Goal: Transaction & Acquisition: Purchase product/service

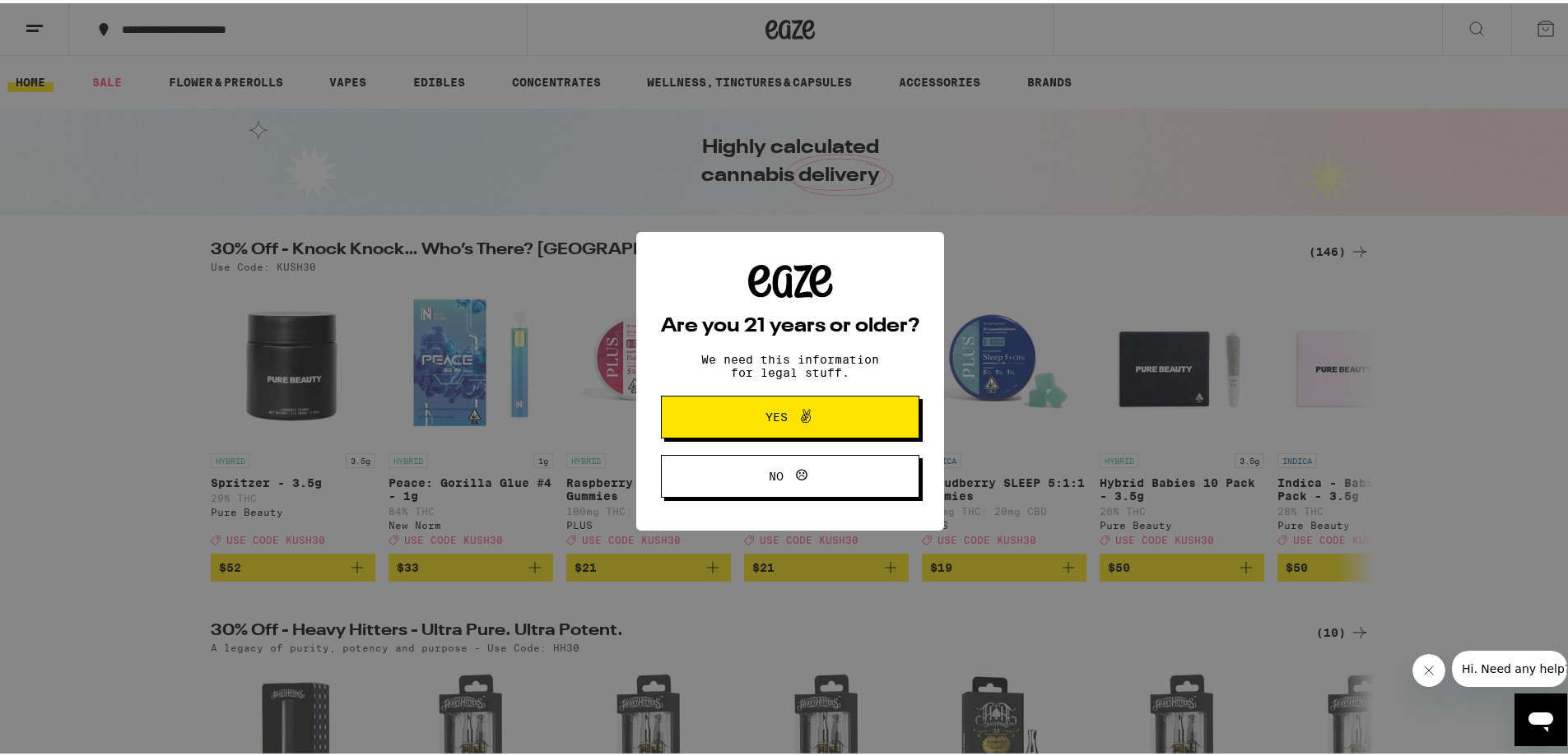
click at [842, 413] on span "Yes" at bounding box center [790, 413] width 125 height 21
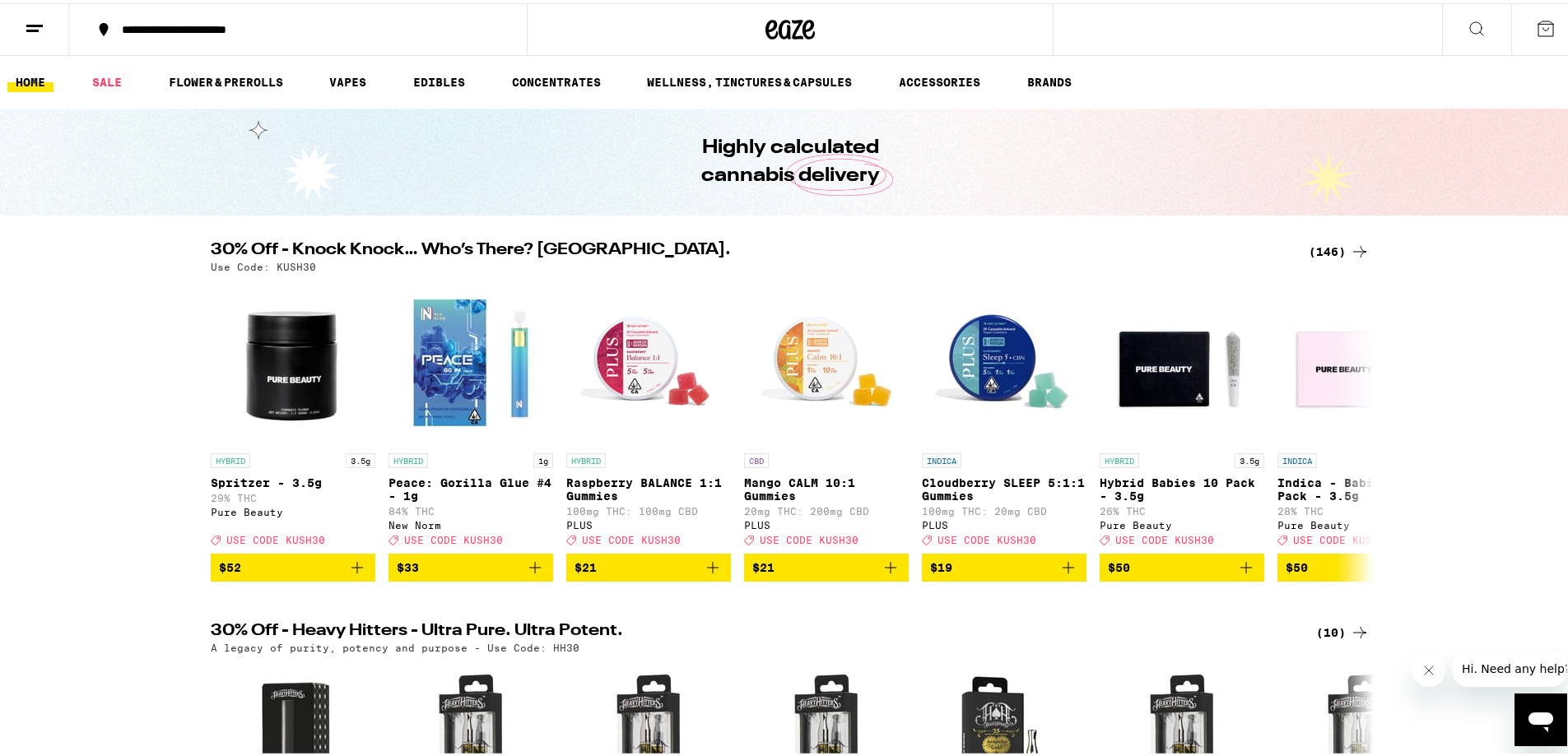
click at [169, 31] on div "**********" at bounding box center [306, 26] width 385 height 11
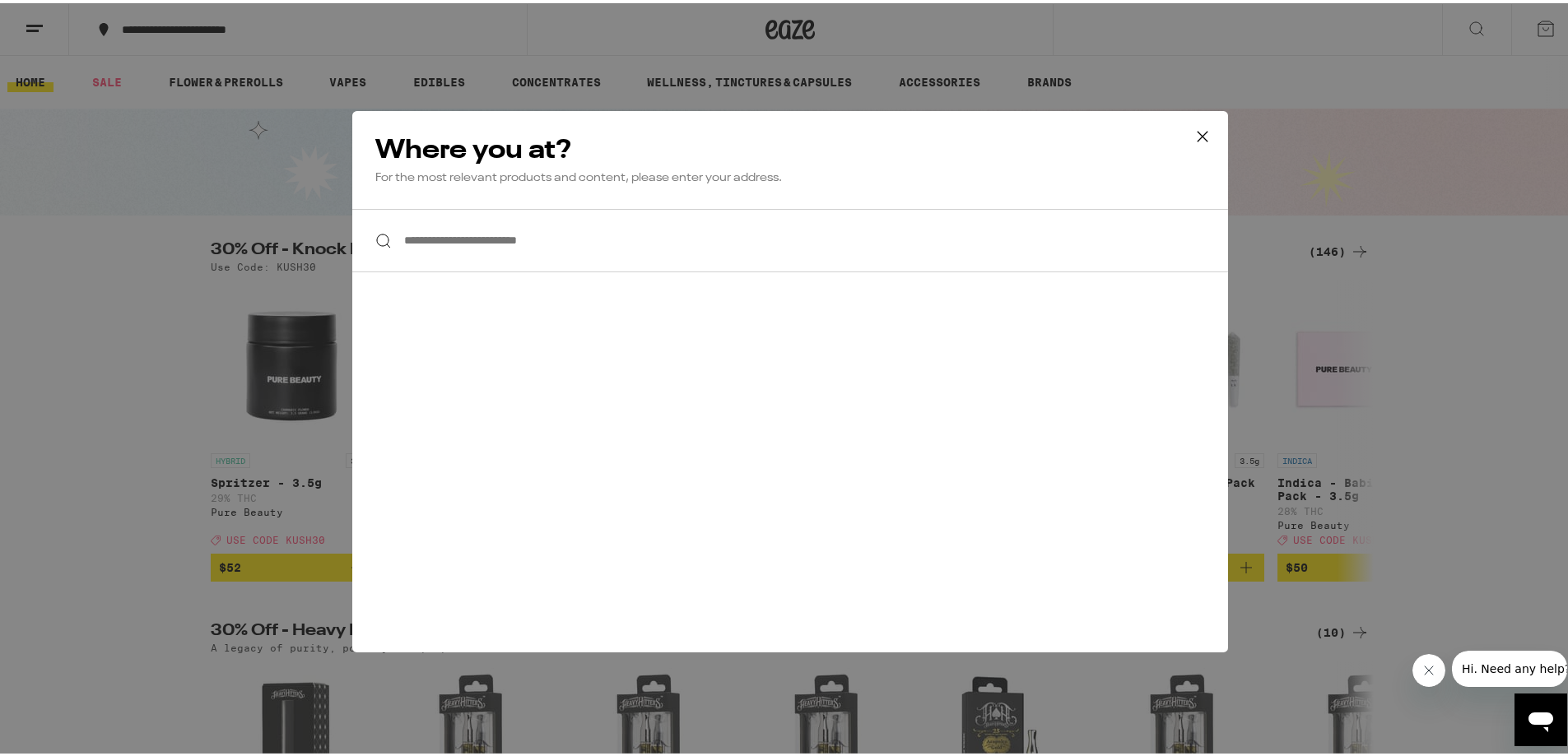
click at [457, 256] on input "**********" at bounding box center [790, 238] width 876 height 63
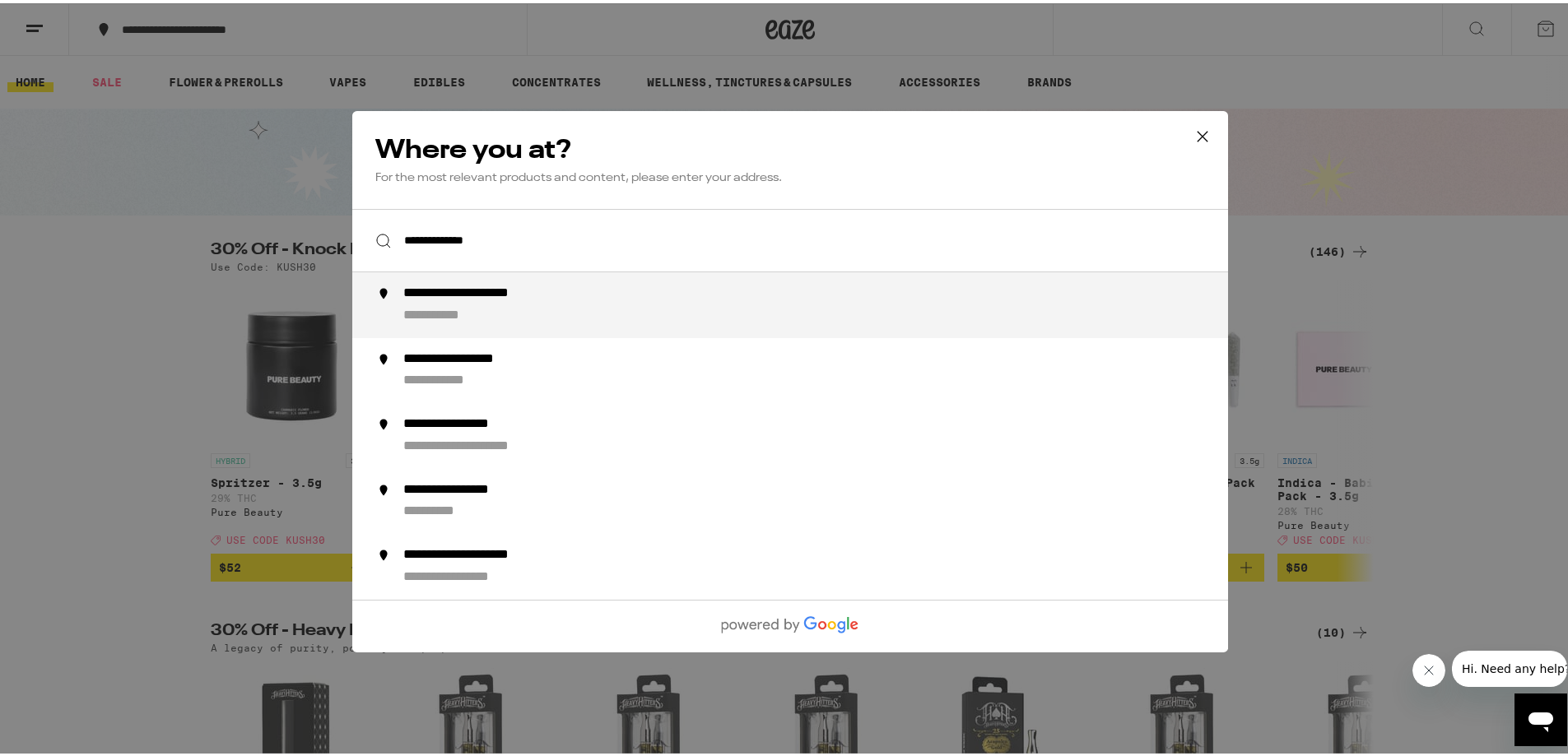
click at [469, 314] on div "**********" at bounding box center [450, 312] width 94 height 17
type input "**********"
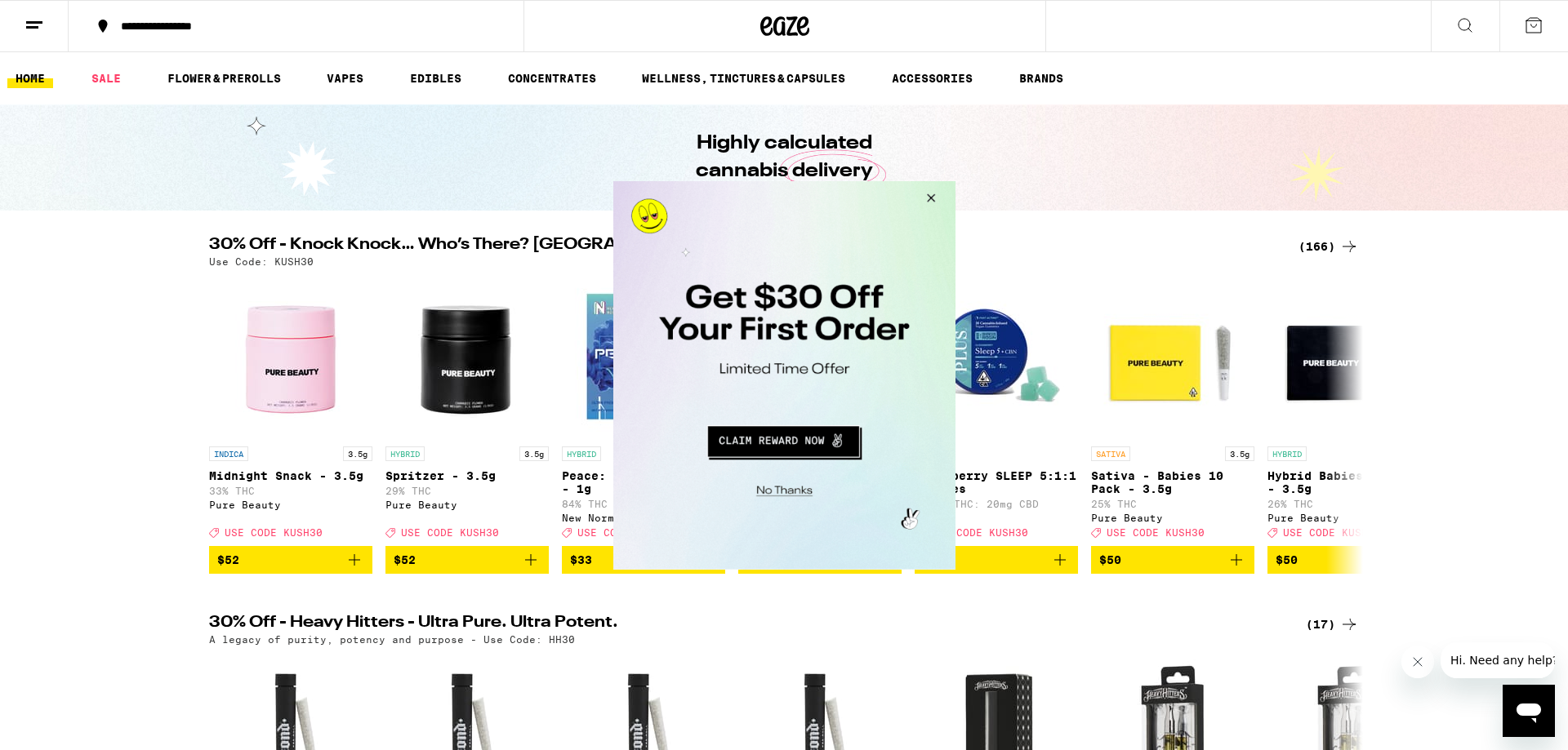
click at [775, 487] on button "Close Modal" at bounding box center [782, 488] width 333 height 25
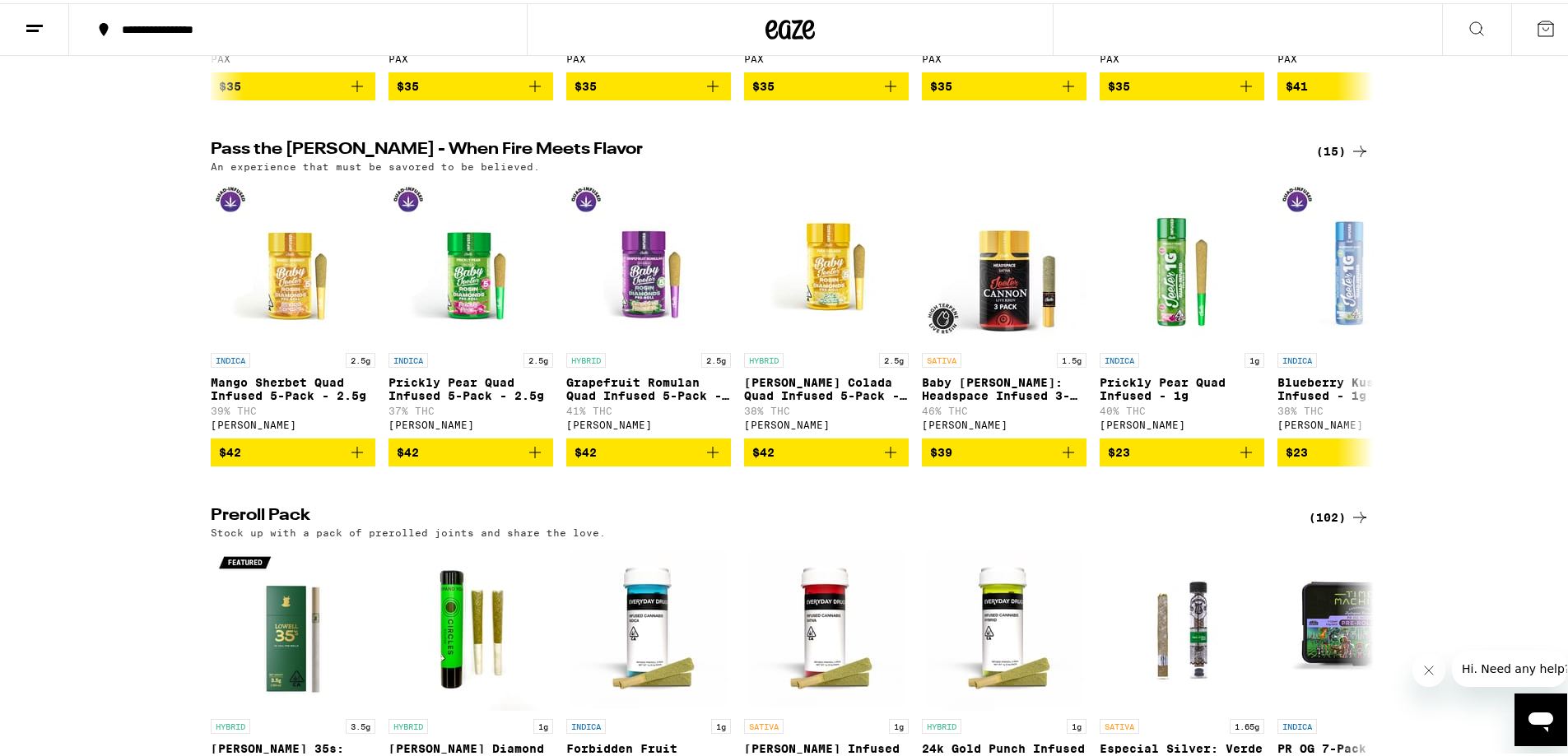
scroll to position [3621, 0]
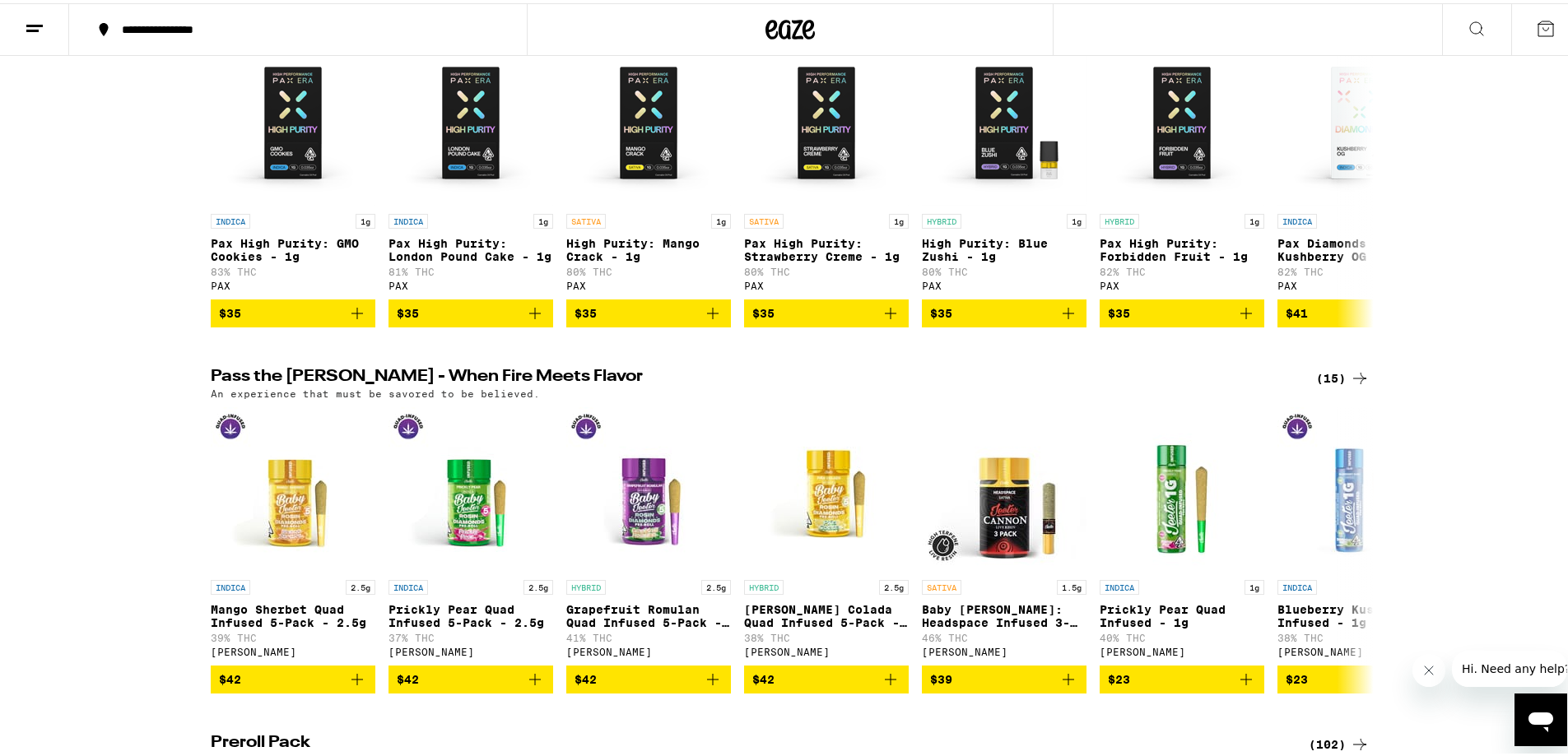
click at [29, 31] on icon at bounding box center [34, 25] width 20 height 20
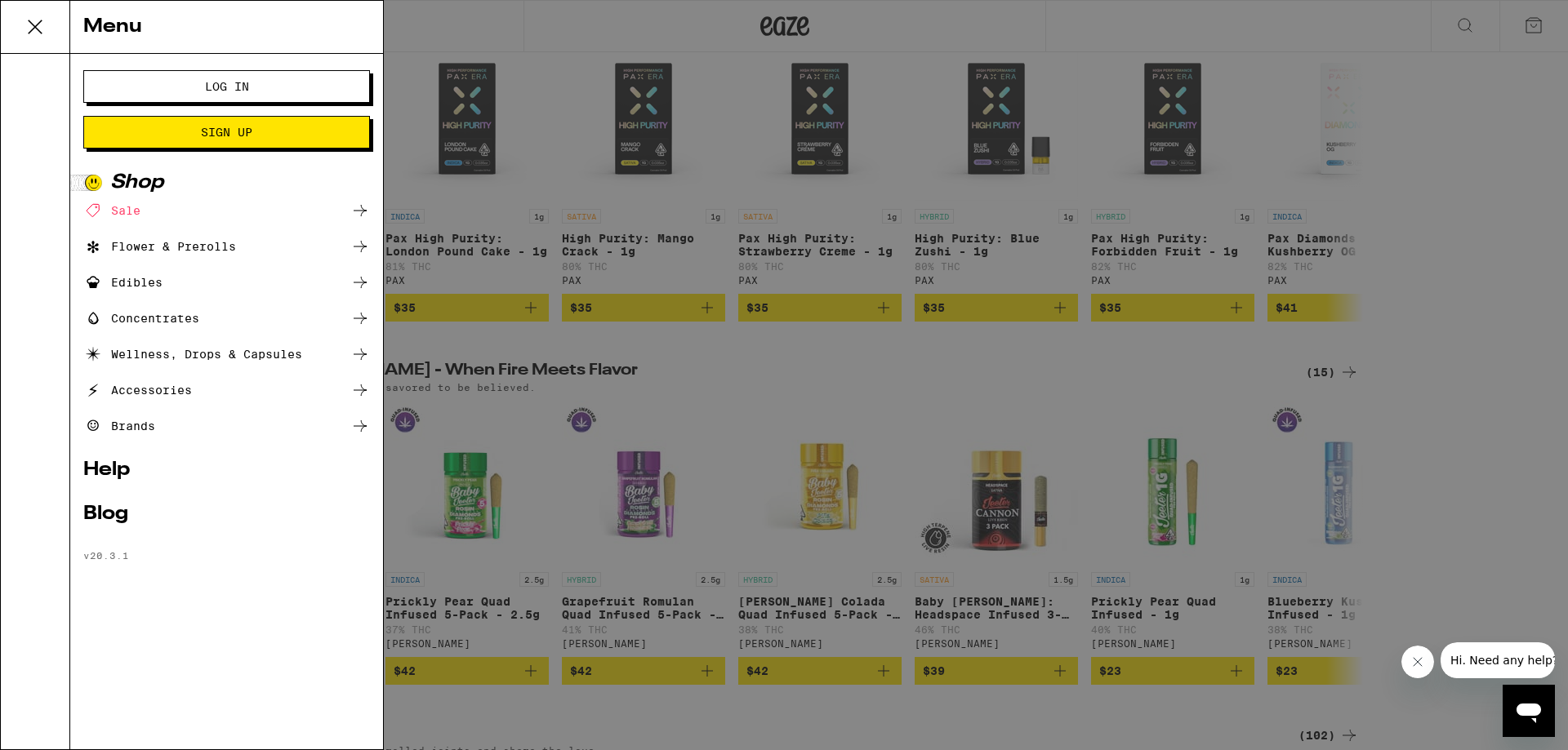
click at [351, 282] on icon at bounding box center [360, 282] width 20 height 20
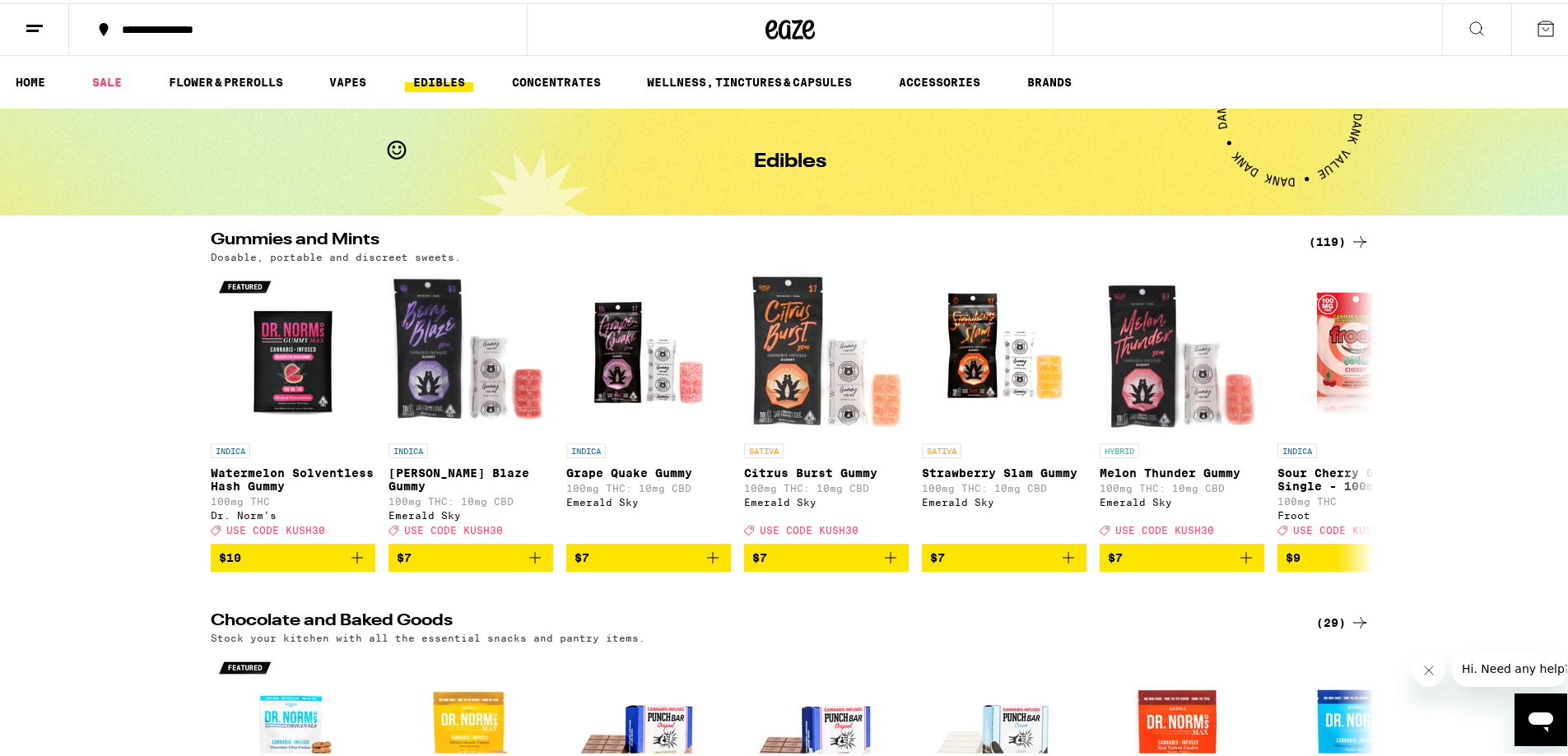
click at [1332, 237] on div "(119)" at bounding box center [1339, 238] width 61 height 20
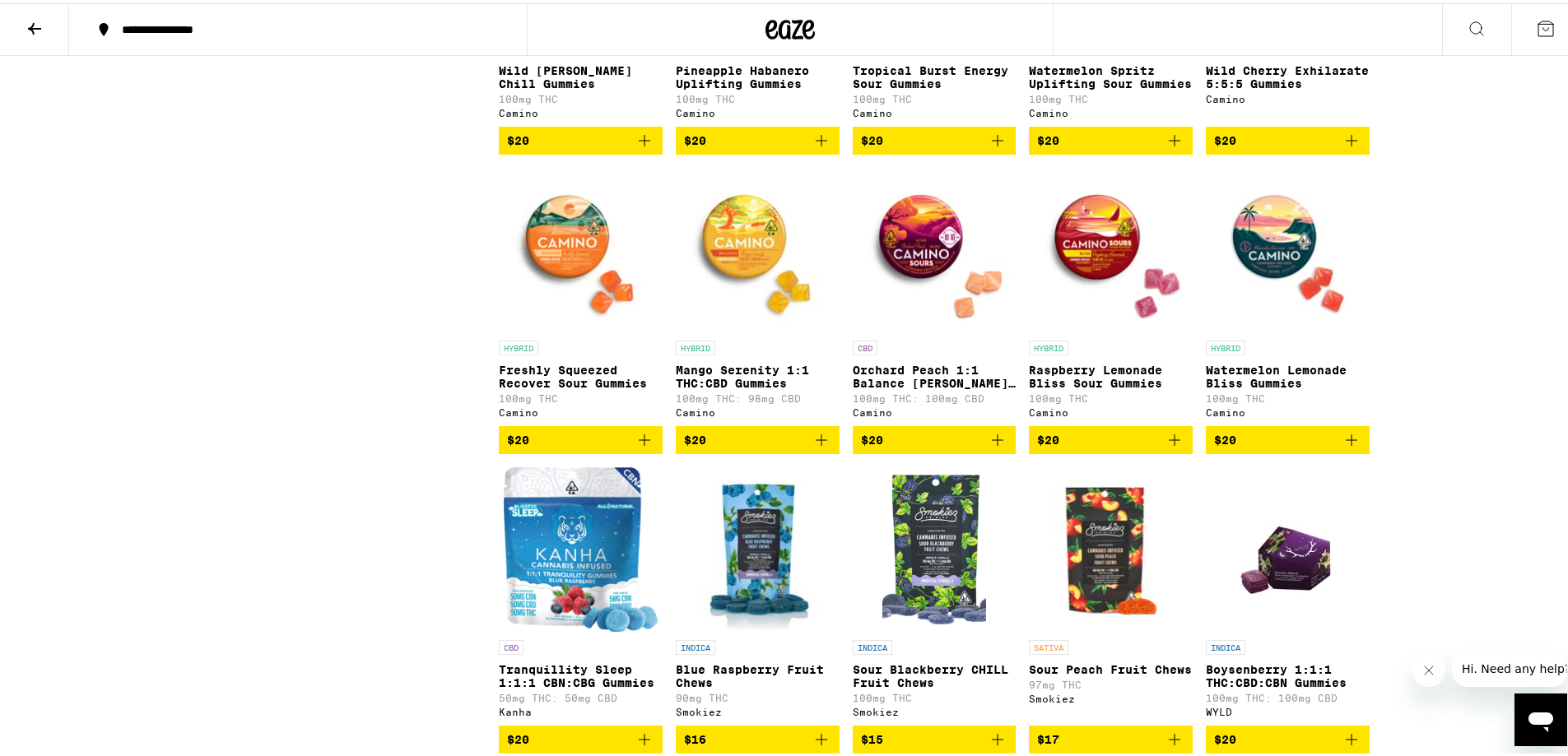
scroll to position [4608, 0]
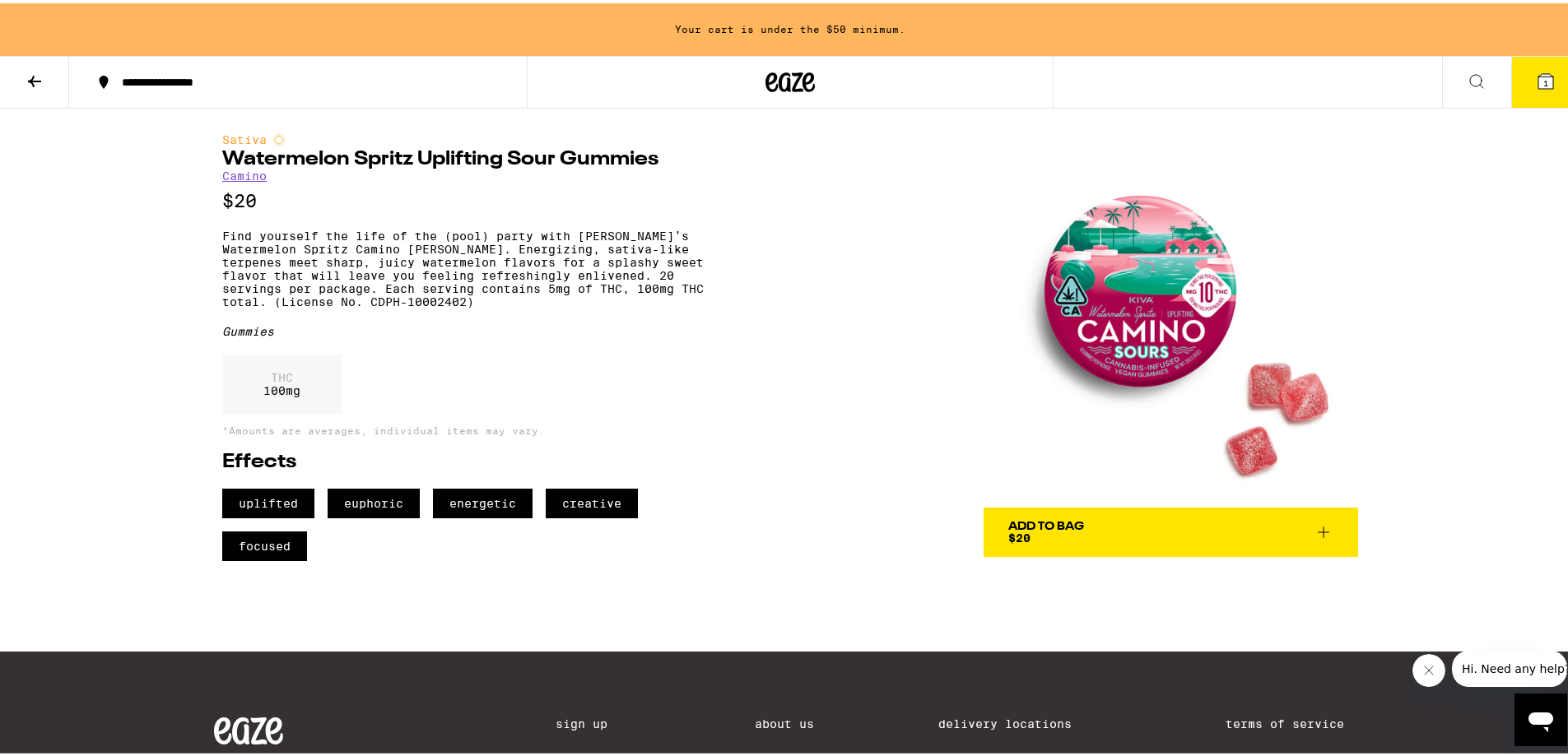
click at [1151, 531] on span "Add To Bag $20" at bounding box center [1171, 529] width 325 height 23
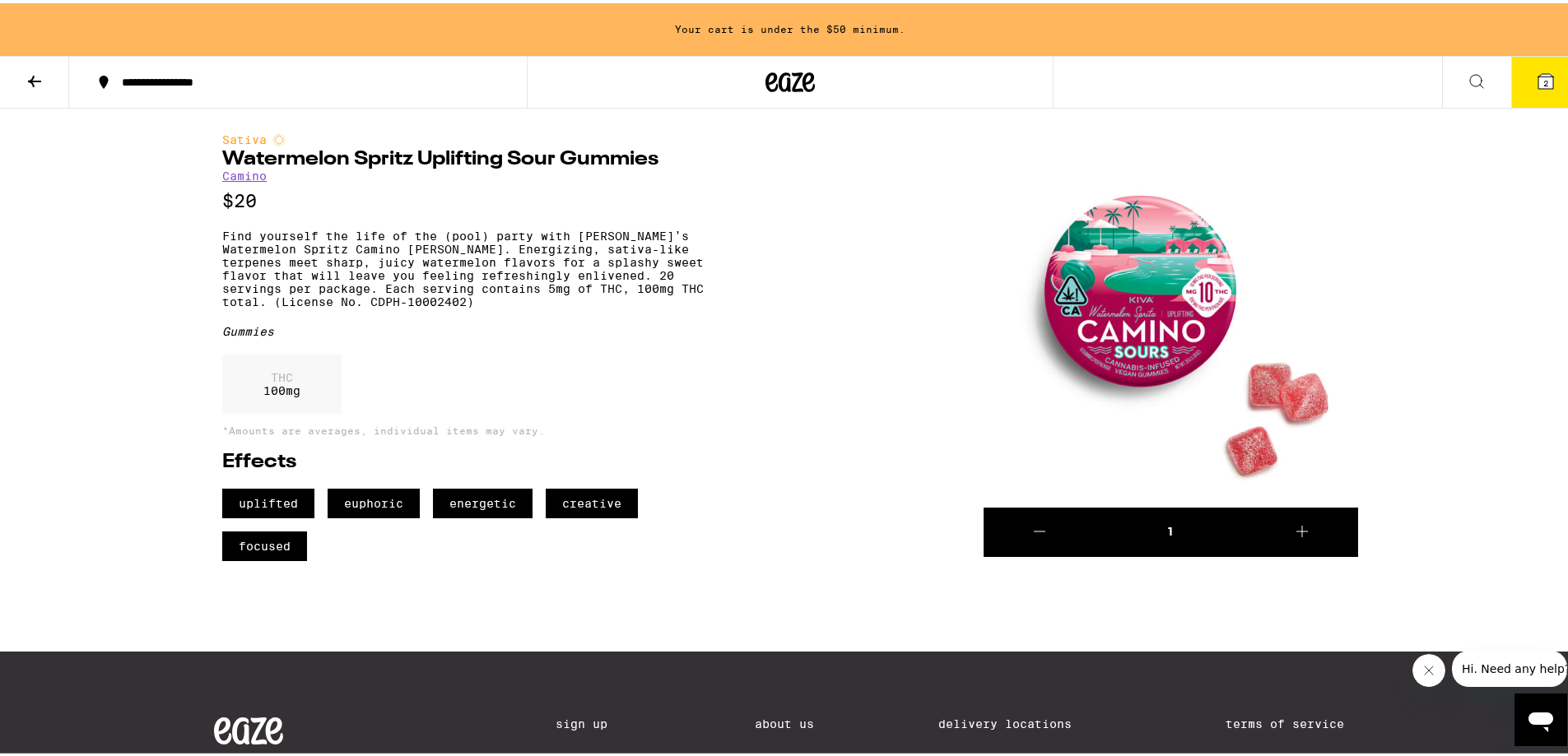
click at [41, 80] on icon at bounding box center [34, 78] width 20 height 20
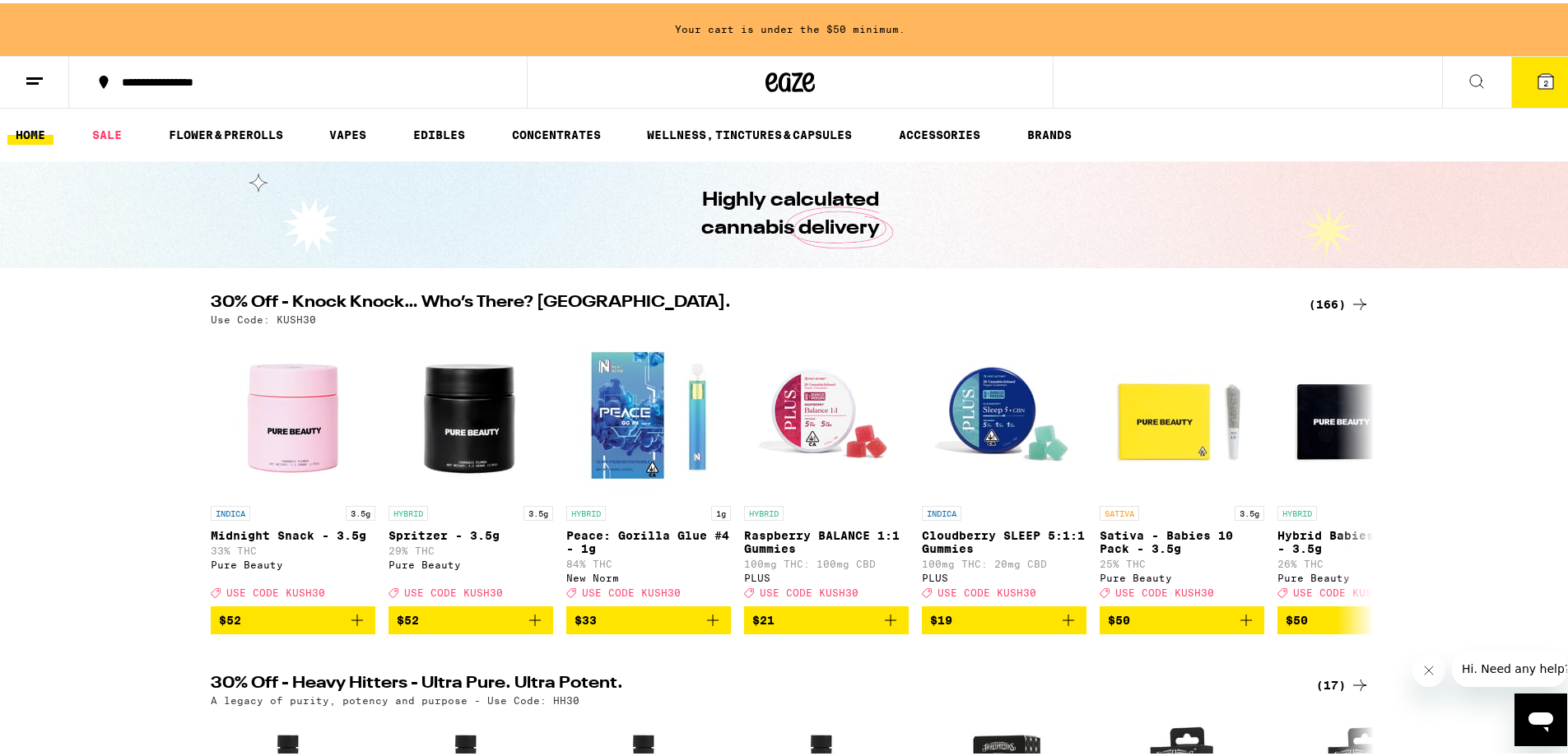
click at [41, 83] on icon at bounding box center [34, 78] width 20 height 20
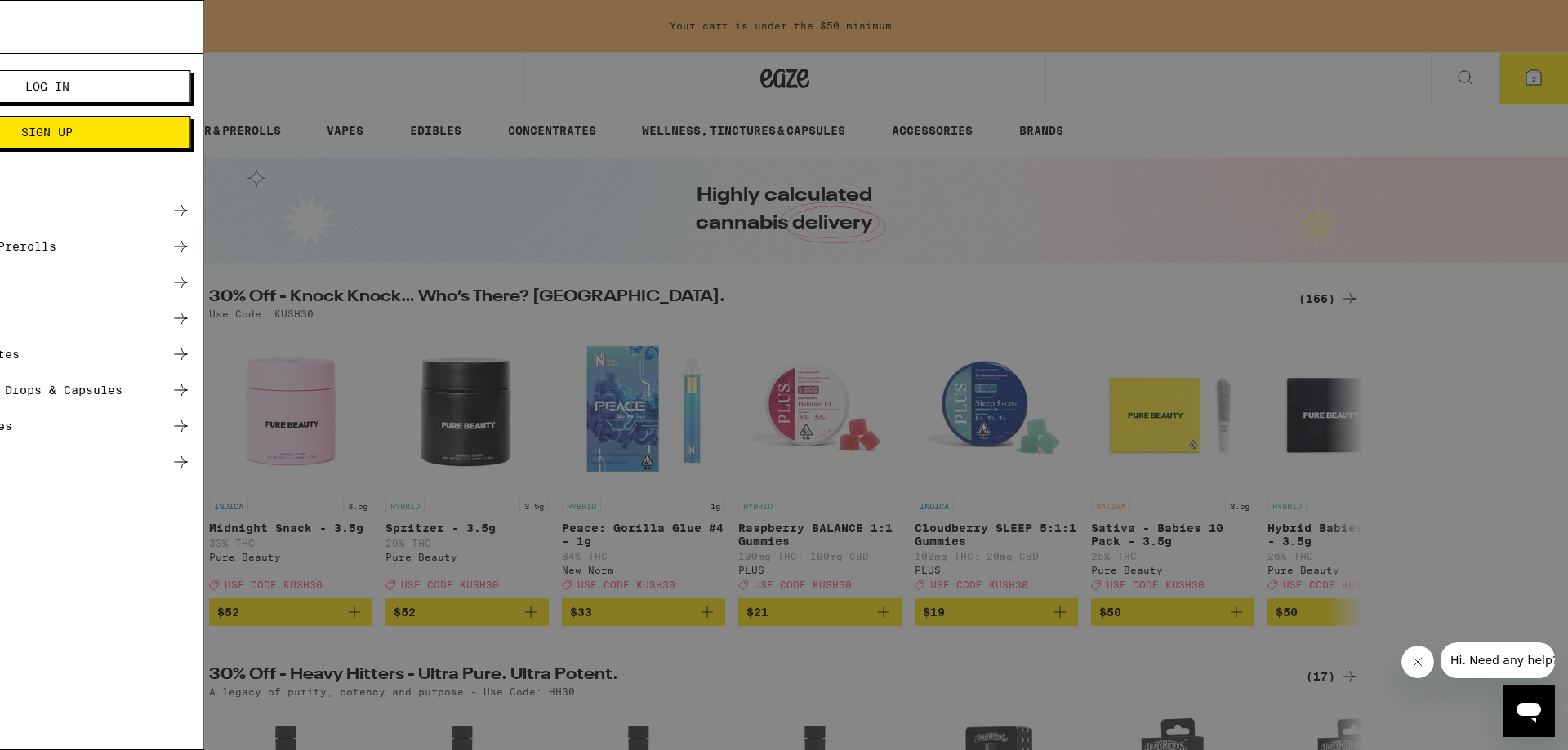
click at [365, 282] on icon at bounding box center [360, 282] width 20 height 20
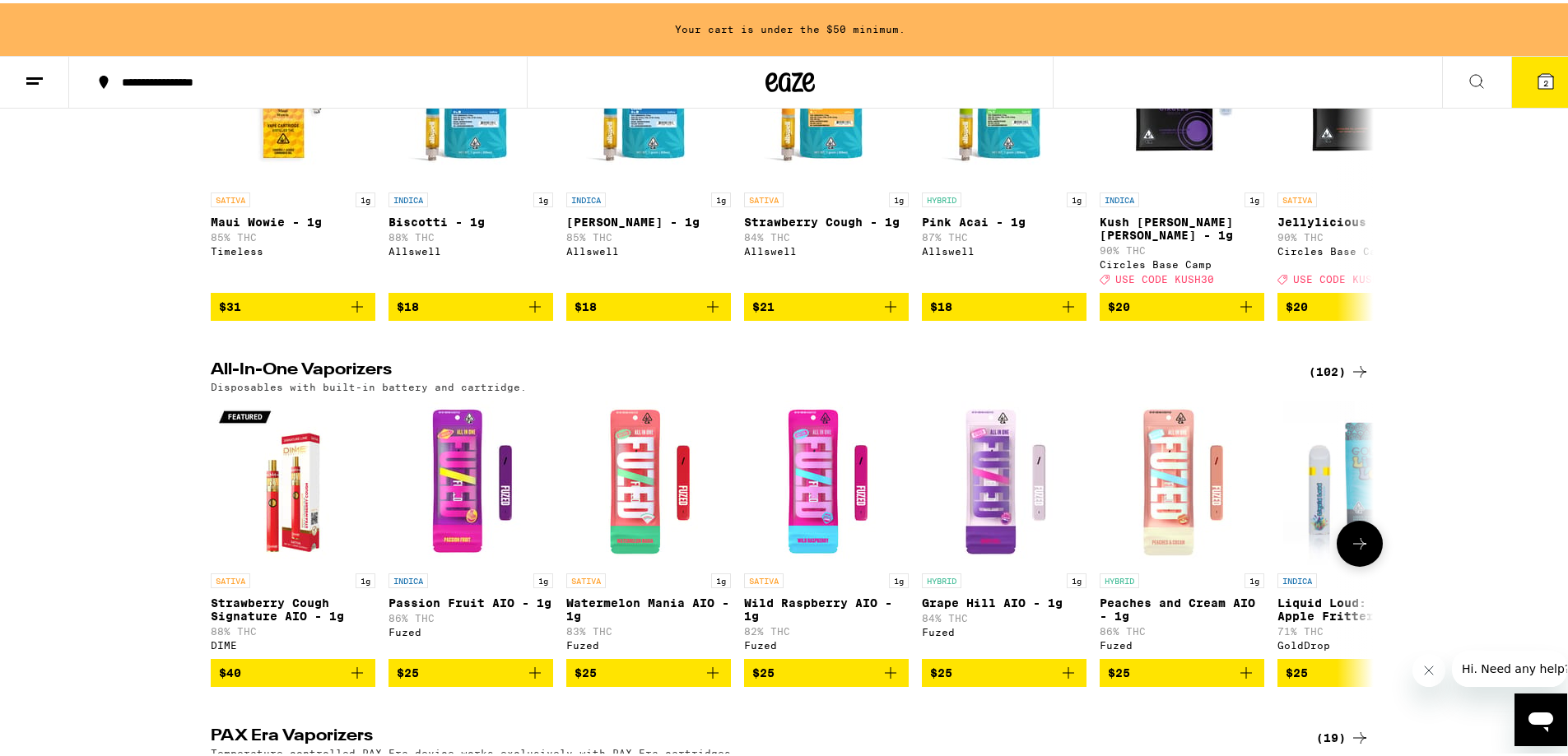
scroll to position [82, 0]
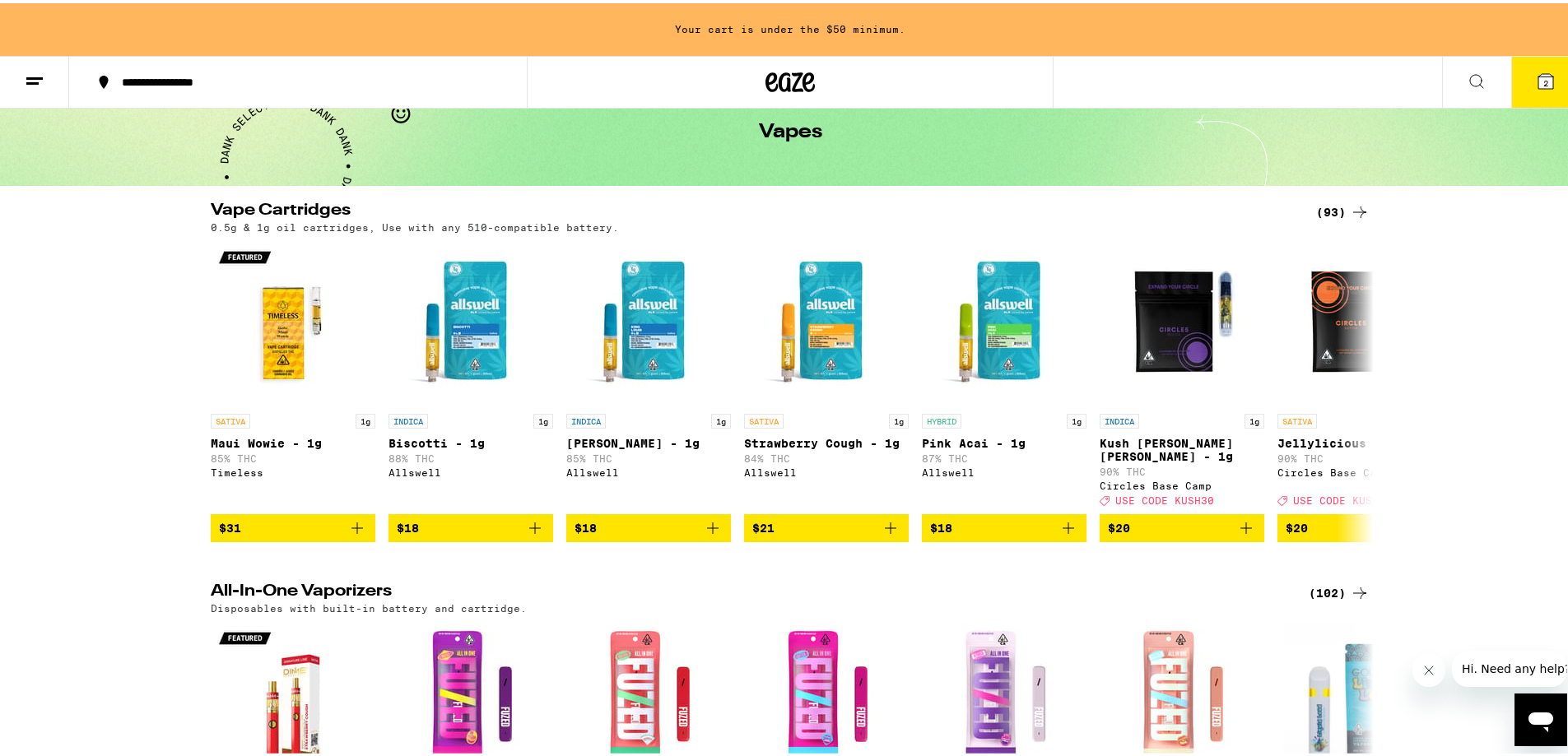
click at [1329, 589] on div "(102)" at bounding box center [1339, 589] width 61 height 20
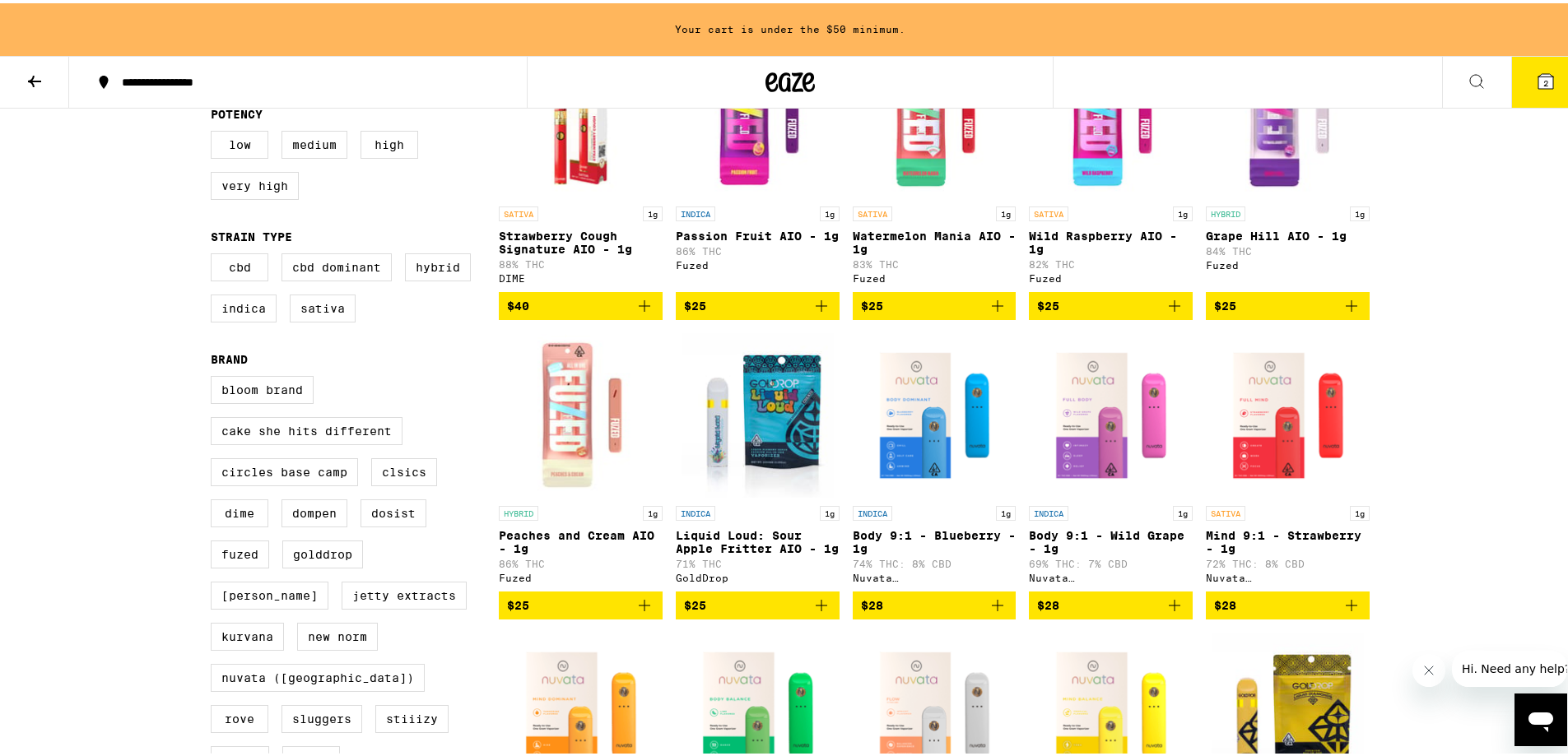
scroll to position [82, 0]
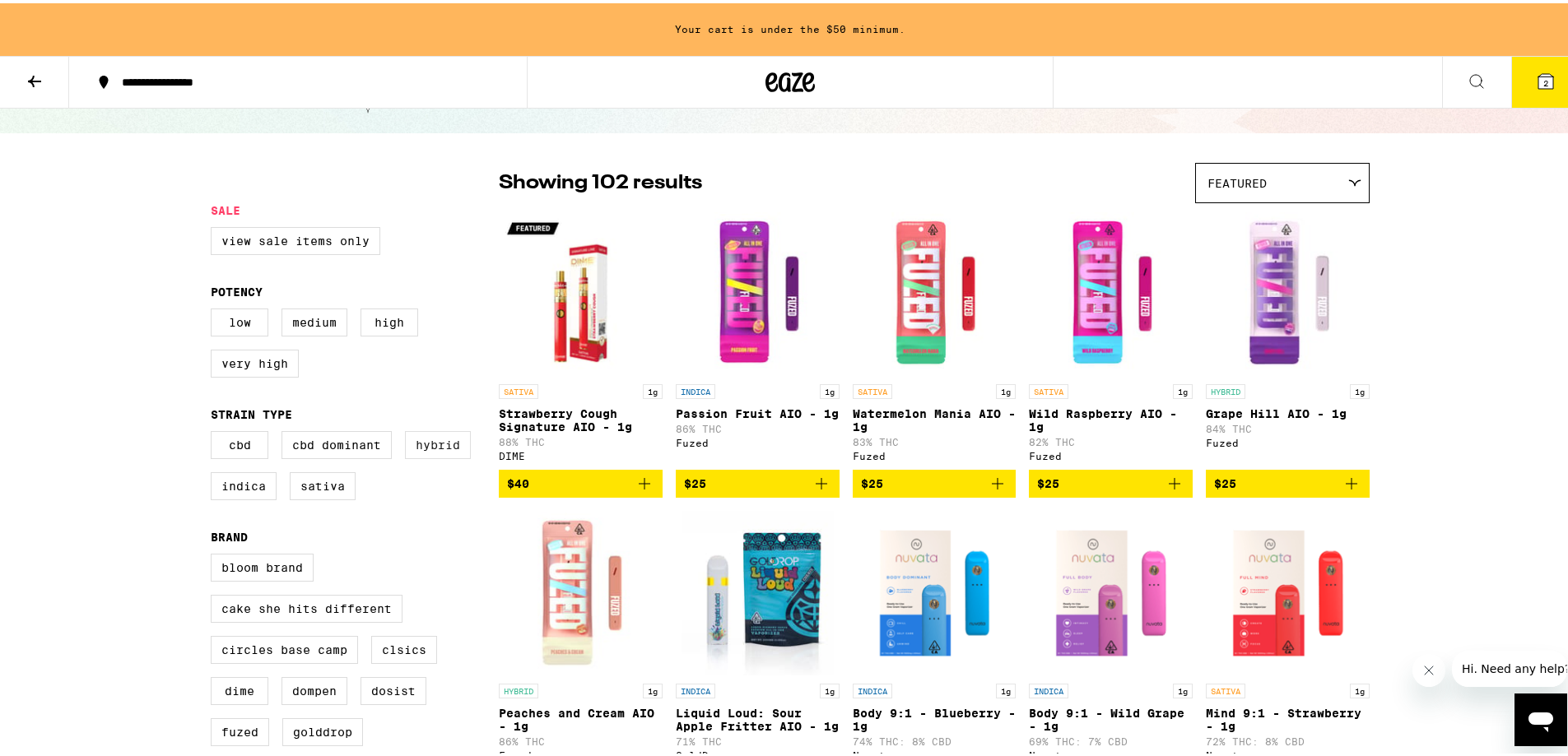
click at [417, 456] on label "Hybrid" at bounding box center [437, 441] width 66 height 28
click at [215, 431] on input "Hybrid" at bounding box center [214, 430] width 1 height 1
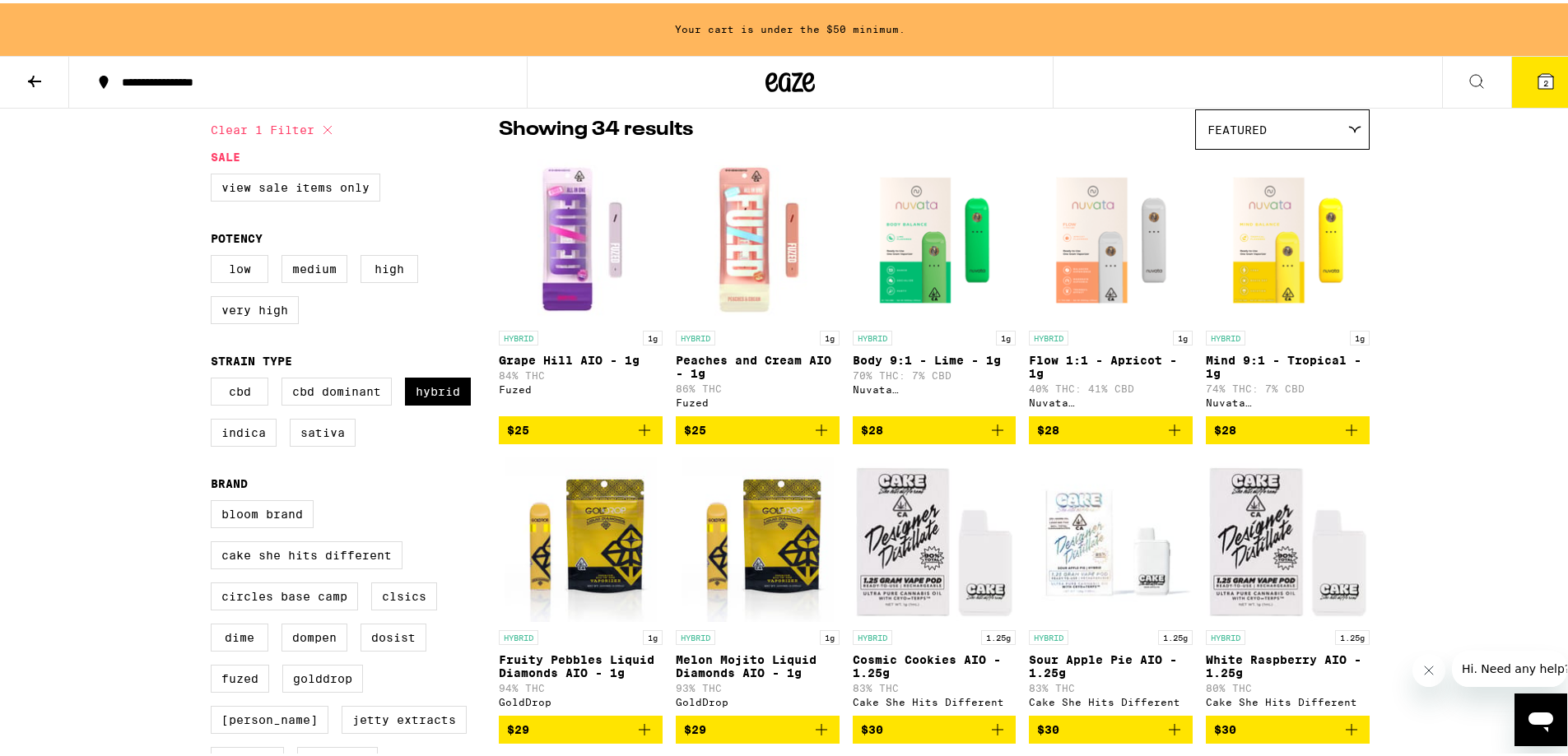
scroll to position [164, 0]
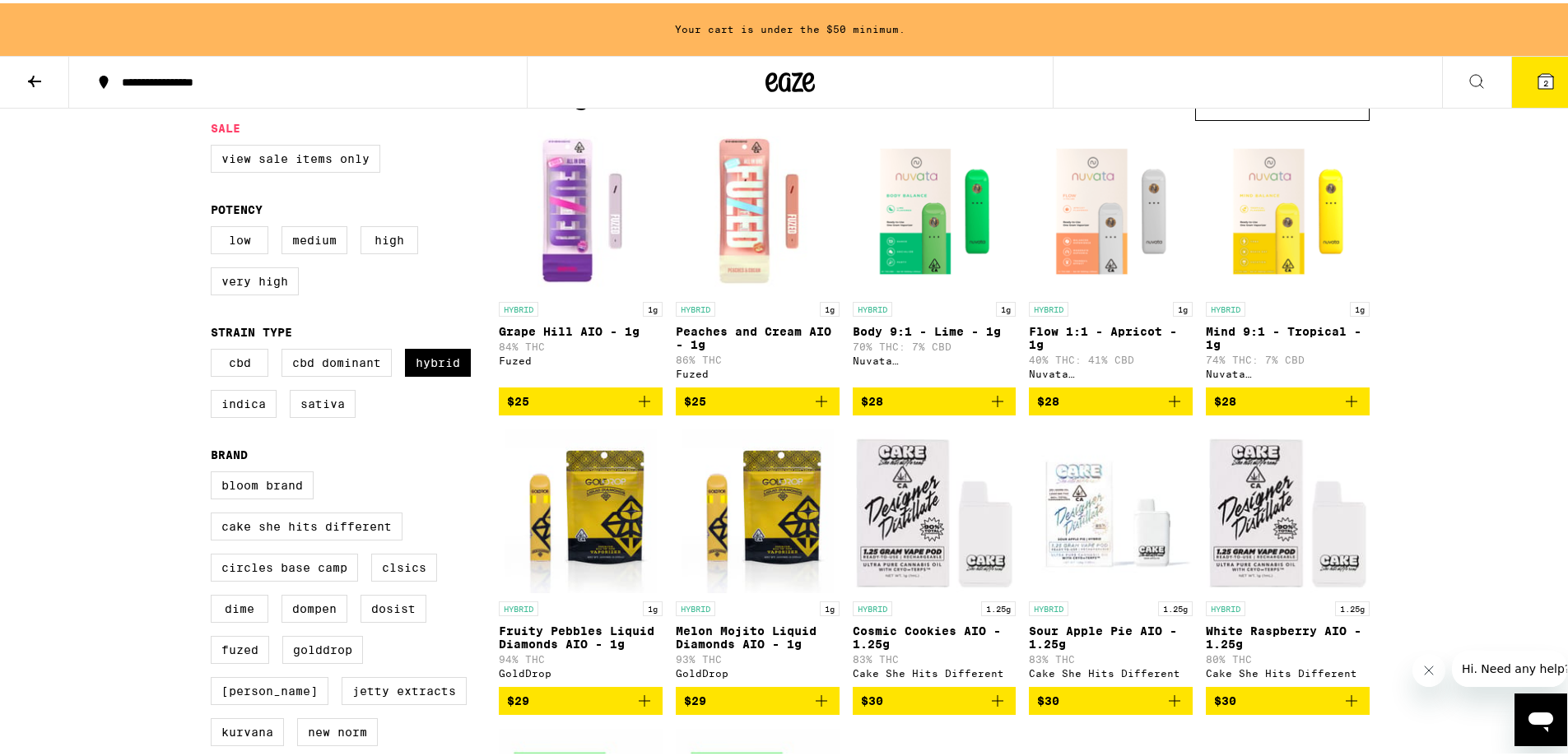
click at [1086, 256] on img "Open page for Flow 1:1 - Apricot - 1g from Nuvata (CA)" at bounding box center [1110, 208] width 163 height 164
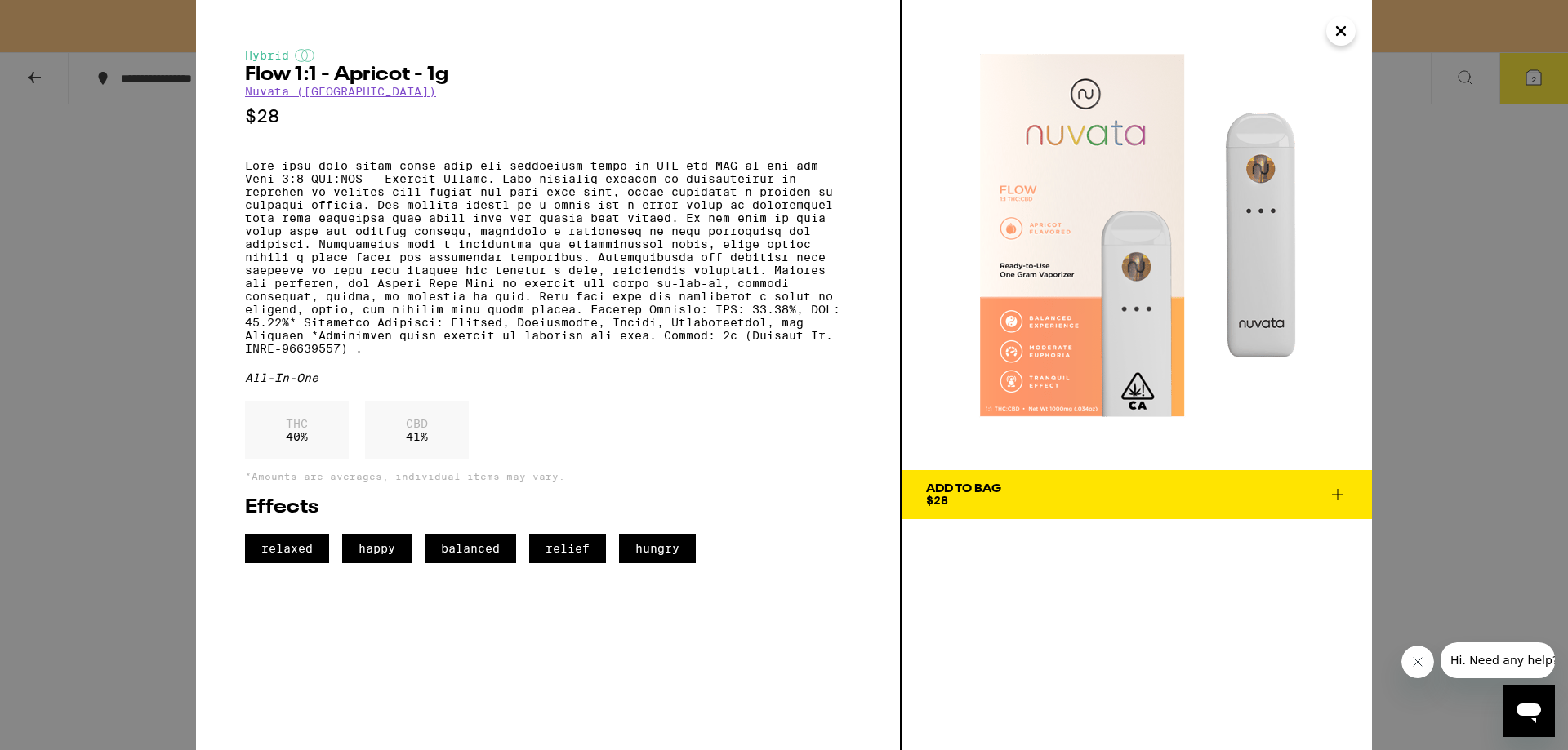
click at [1340, 38] on icon "Close" at bounding box center [1340, 31] width 20 height 25
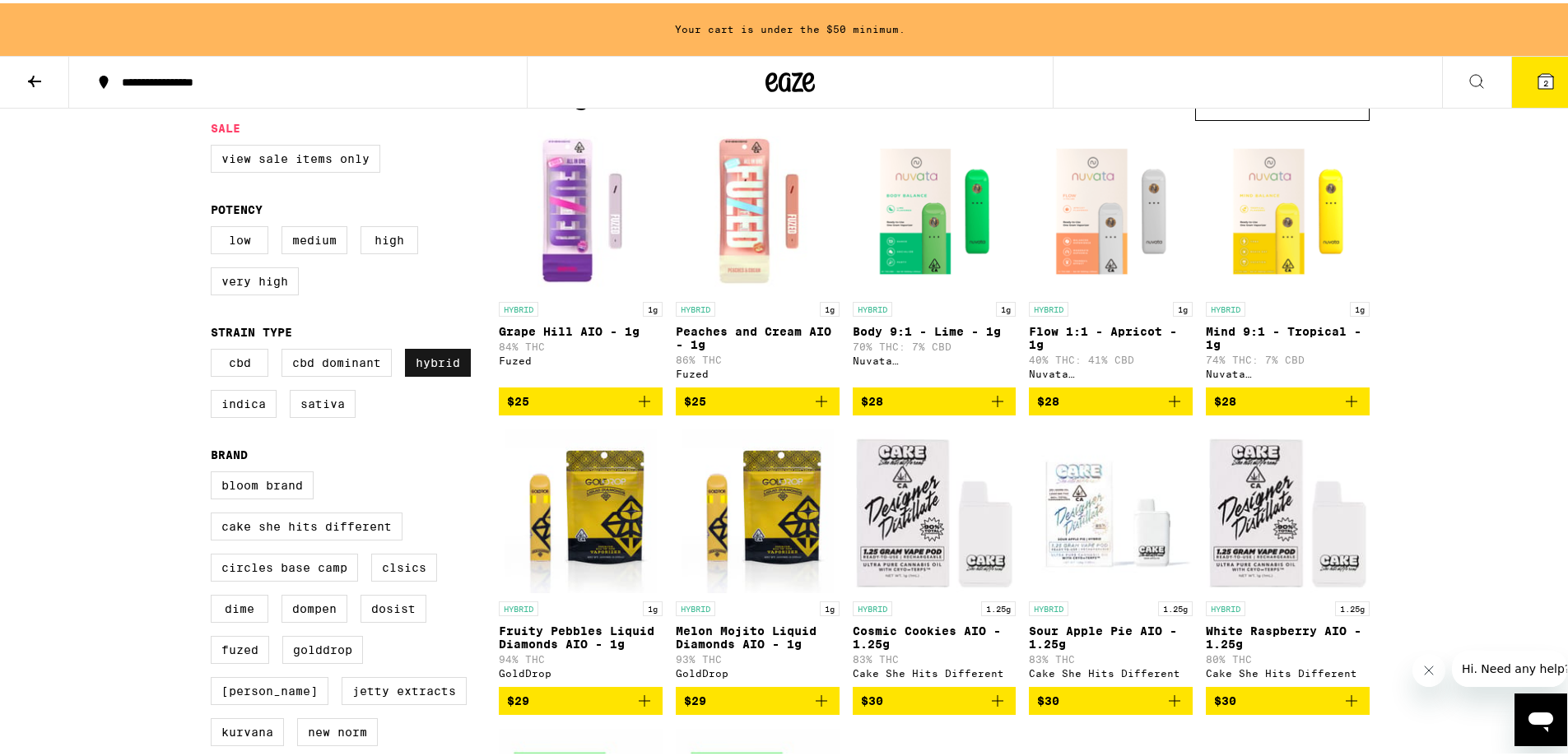
click at [437, 374] on label "Hybrid" at bounding box center [437, 359] width 66 height 28
click at [215, 349] on input "Hybrid" at bounding box center [214, 348] width 1 height 1
checkbox input "false"
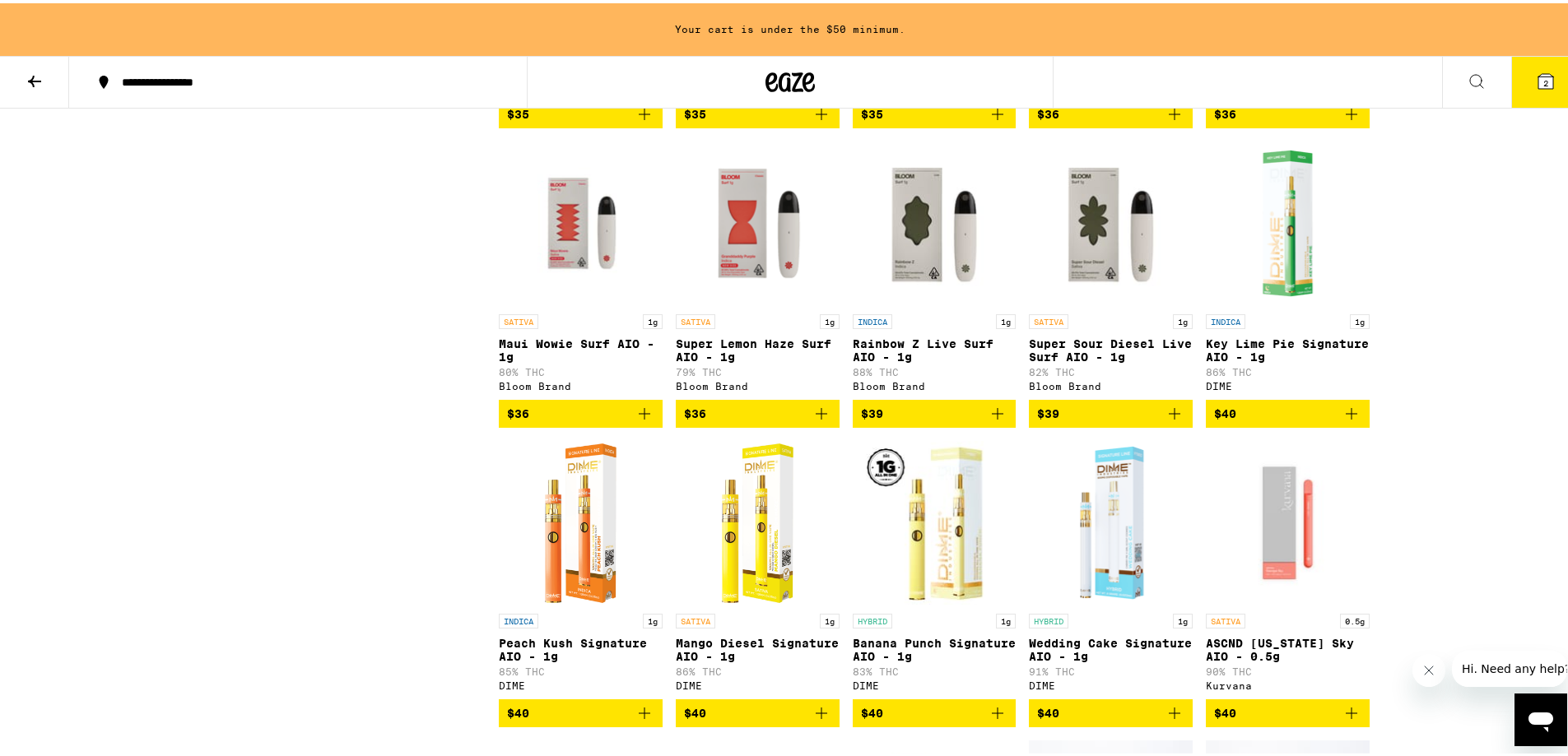
scroll to position [4691, 0]
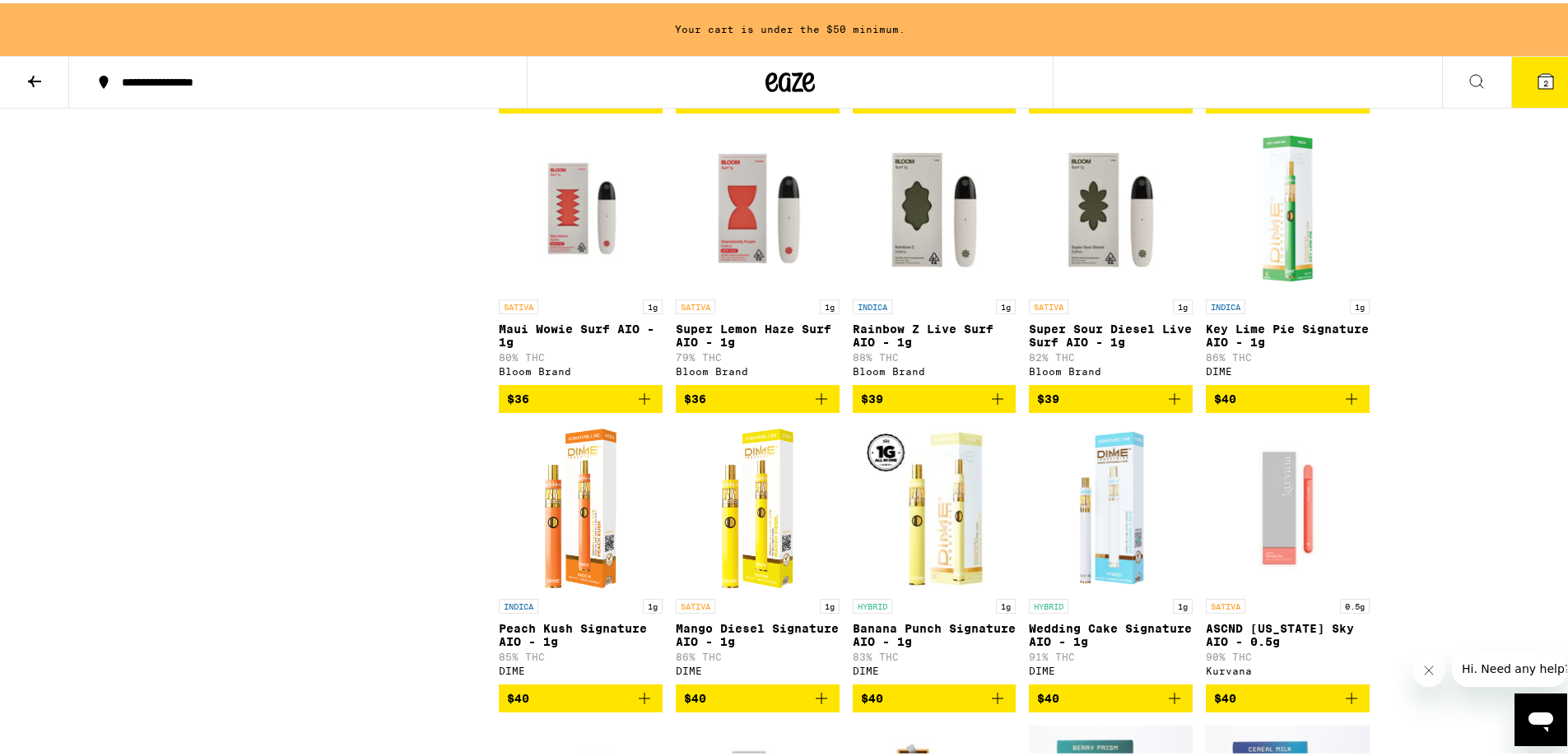
click at [735, 288] on img "Open page for Super Lemon Haze Surf AIO - 1g from Bloom Brand" at bounding box center [757, 205] width 163 height 164
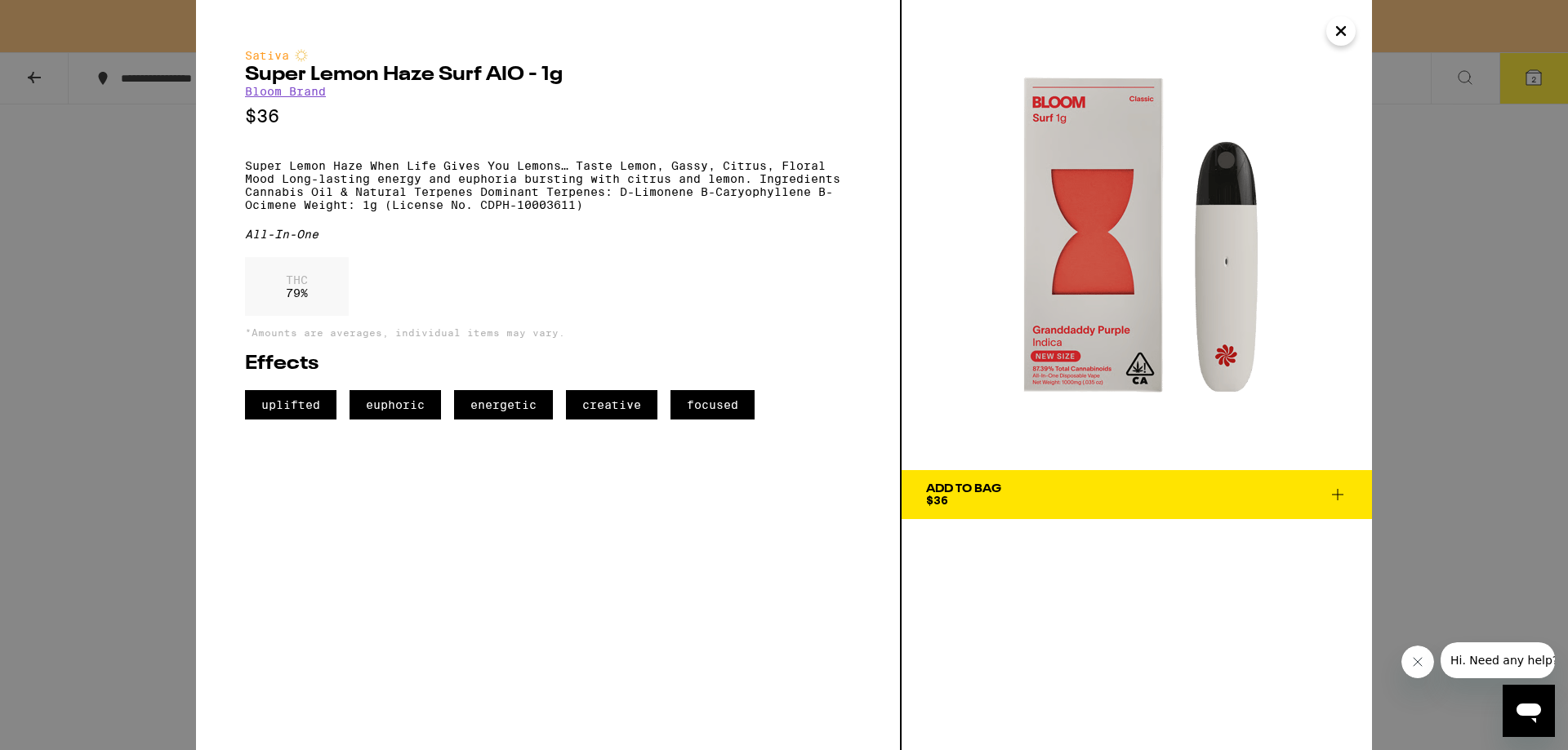
click at [140, 316] on div "Sativa Super Lemon Haze Surf AIO - 1g Bloom Brand $36 Super Lemon Haze When Lif…" at bounding box center [784, 375] width 1568 height 750
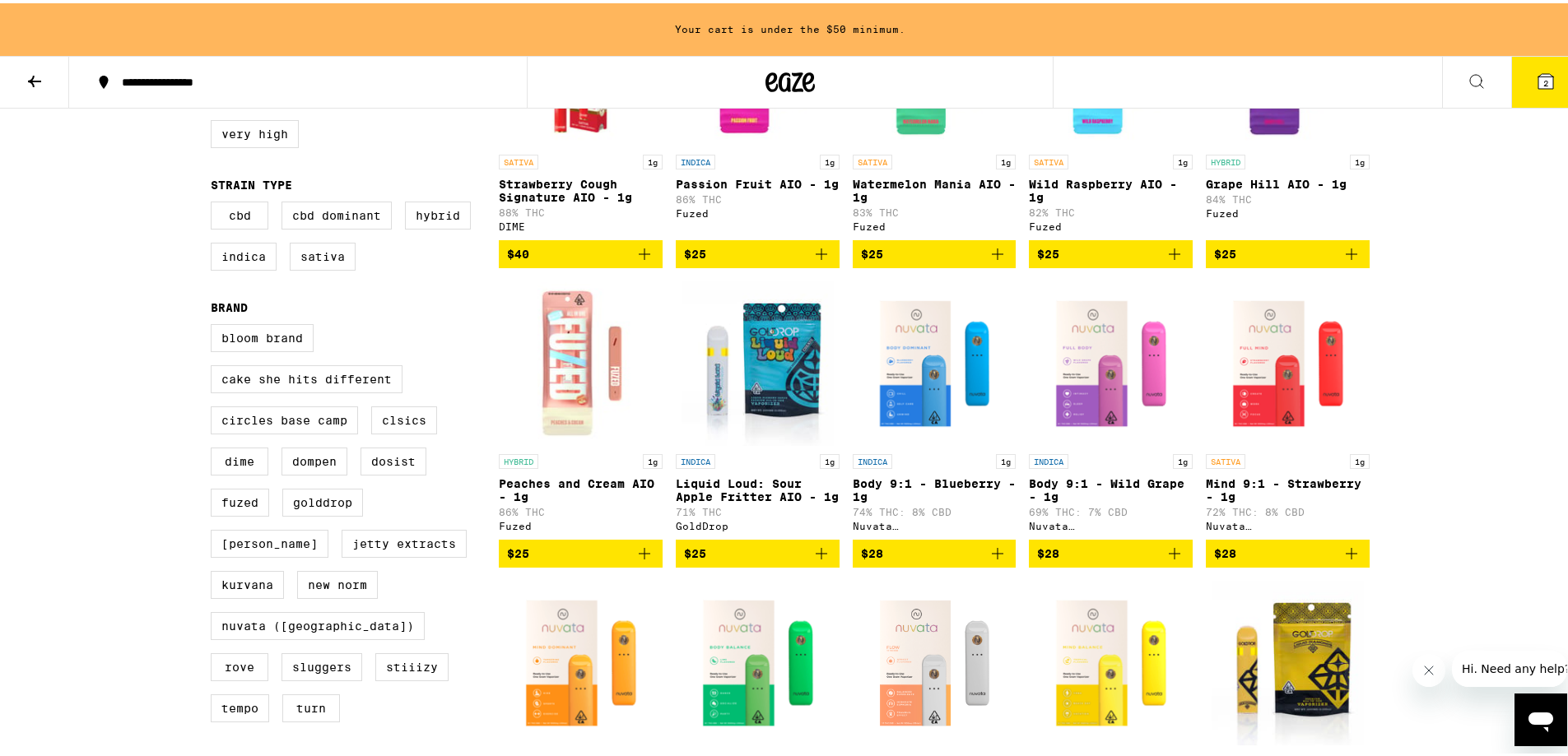
scroll to position [338, 0]
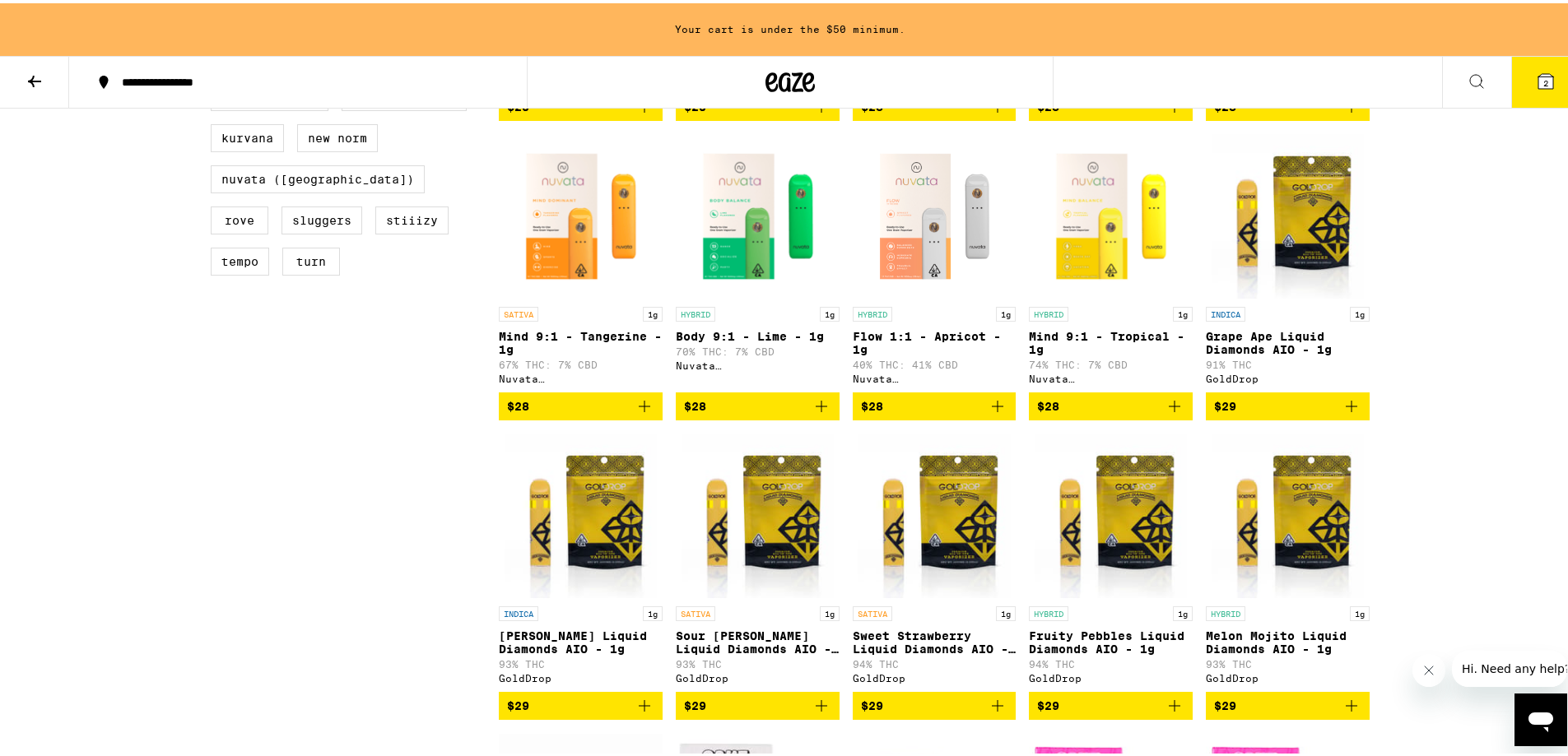
scroll to position [749, 0]
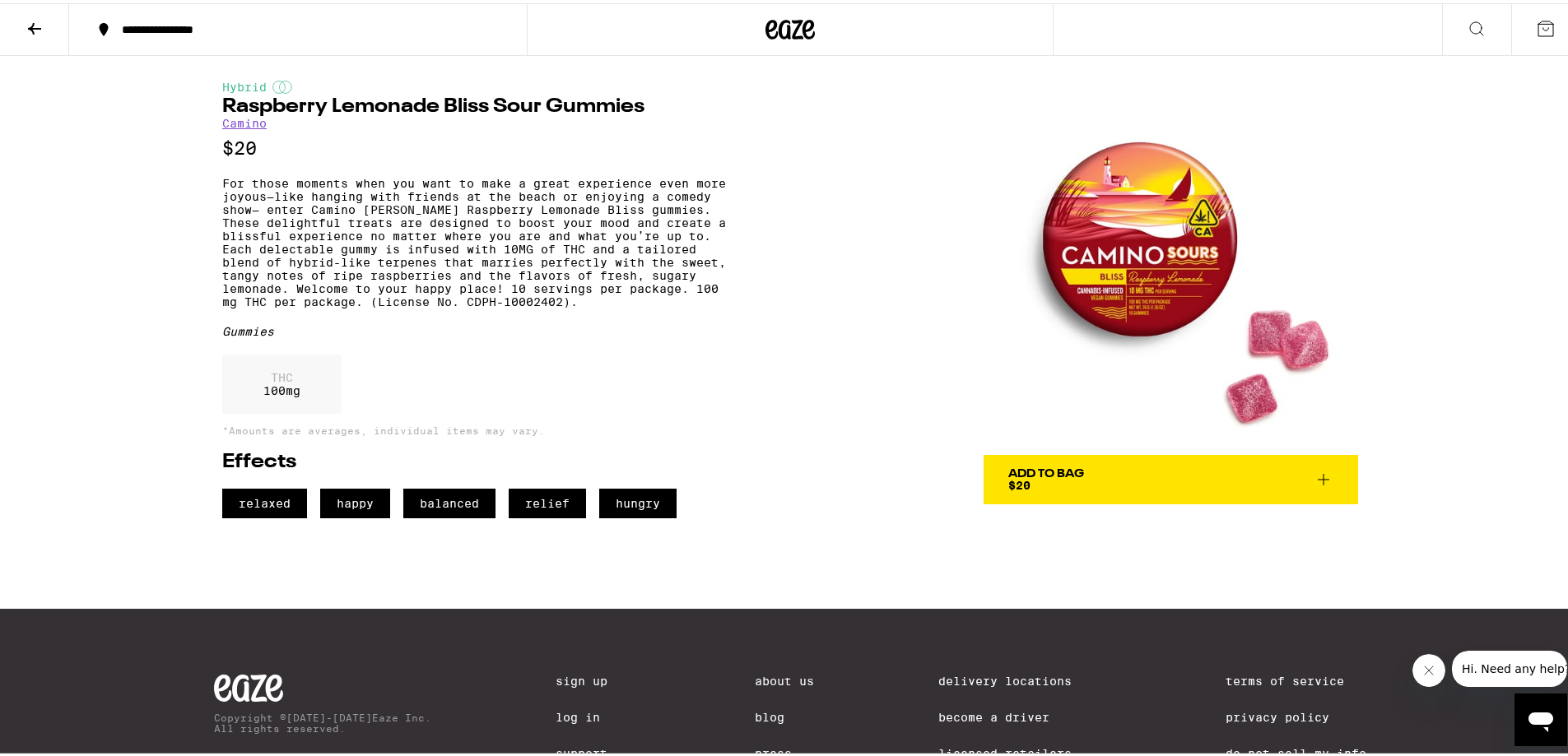
click at [1094, 481] on span "Add To Bag $20" at bounding box center [1171, 476] width 325 height 23
